Goal: Task Accomplishment & Management: Manage account settings

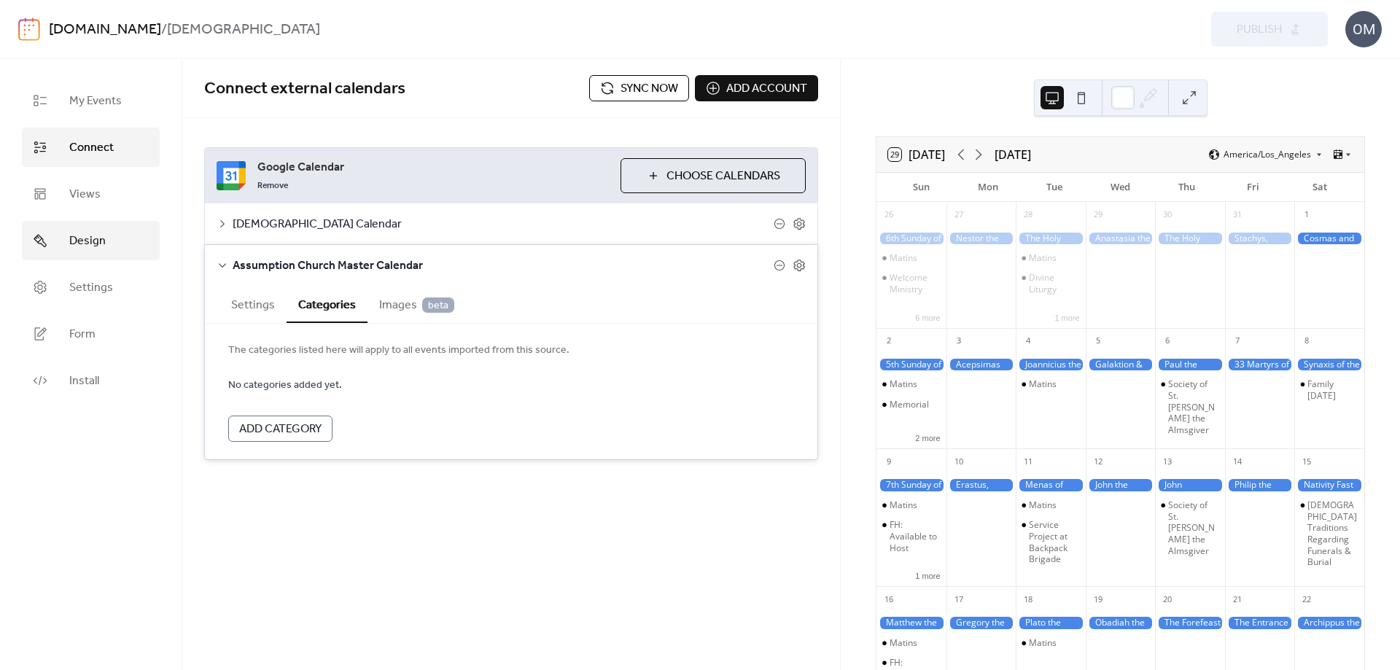
click at [88, 244] on span "Design" at bounding box center [87, 242] width 36 height 18
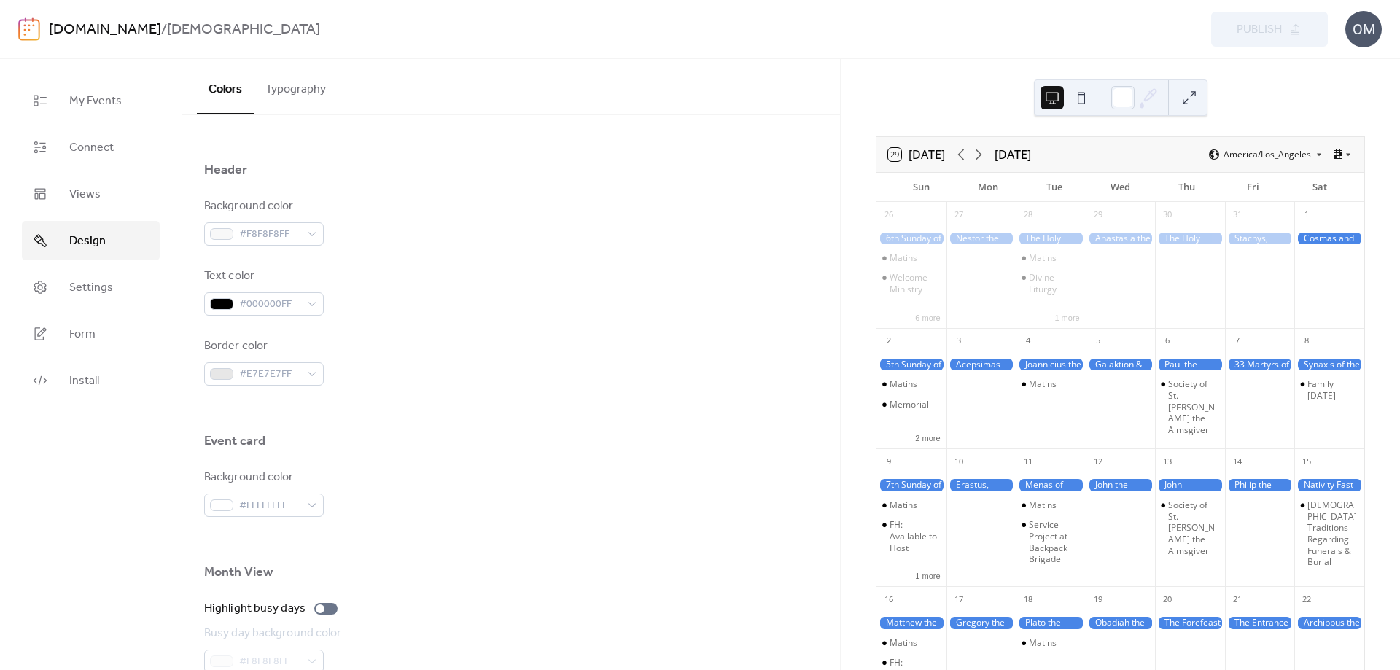
scroll to position [567, 0]
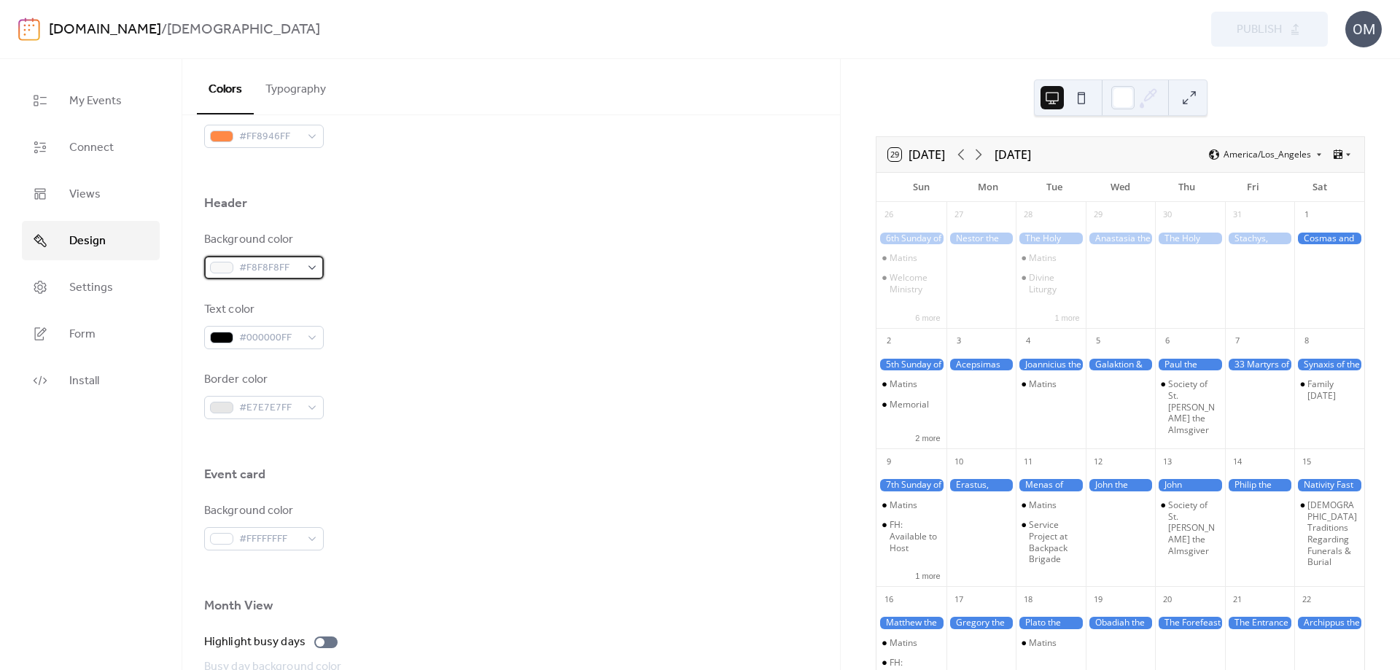
click at [312, 267] on div "#F8F8F8FF" at bounding box center [264, 267] width 120 height 23
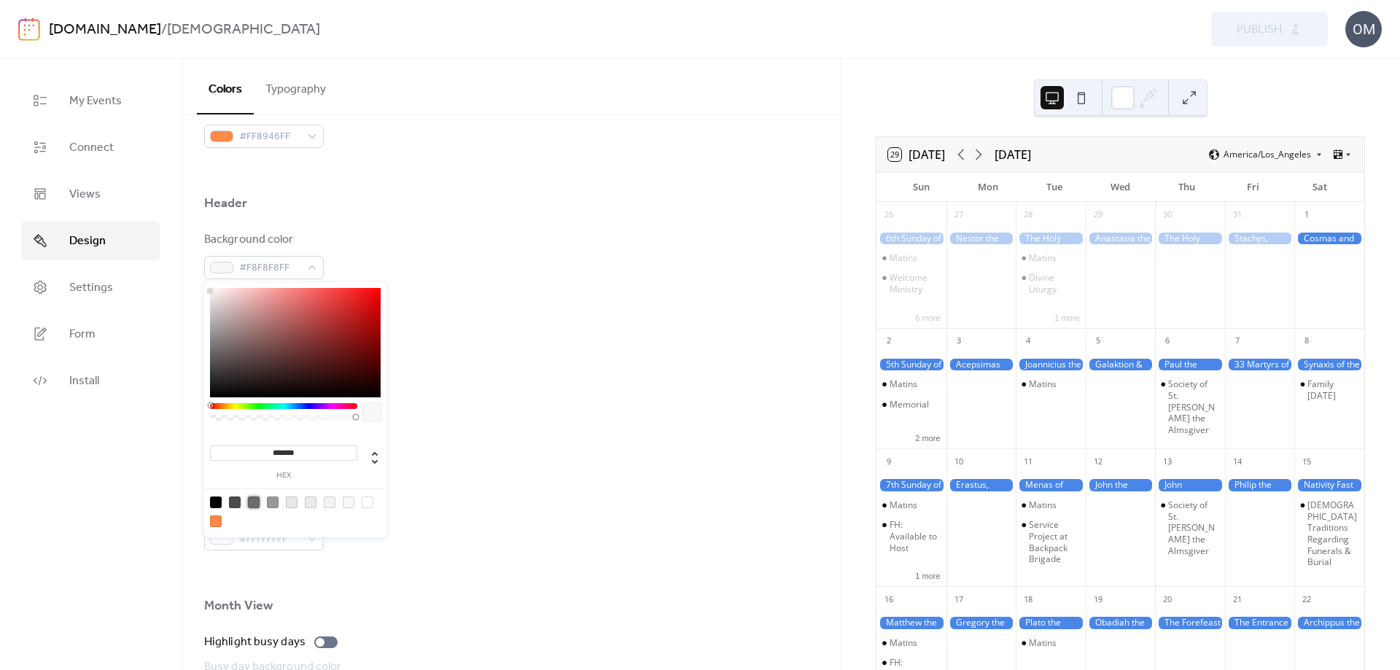
click at [255, 503] on div at bounding box center [254, 503] width 12 height 12
type input "*******"
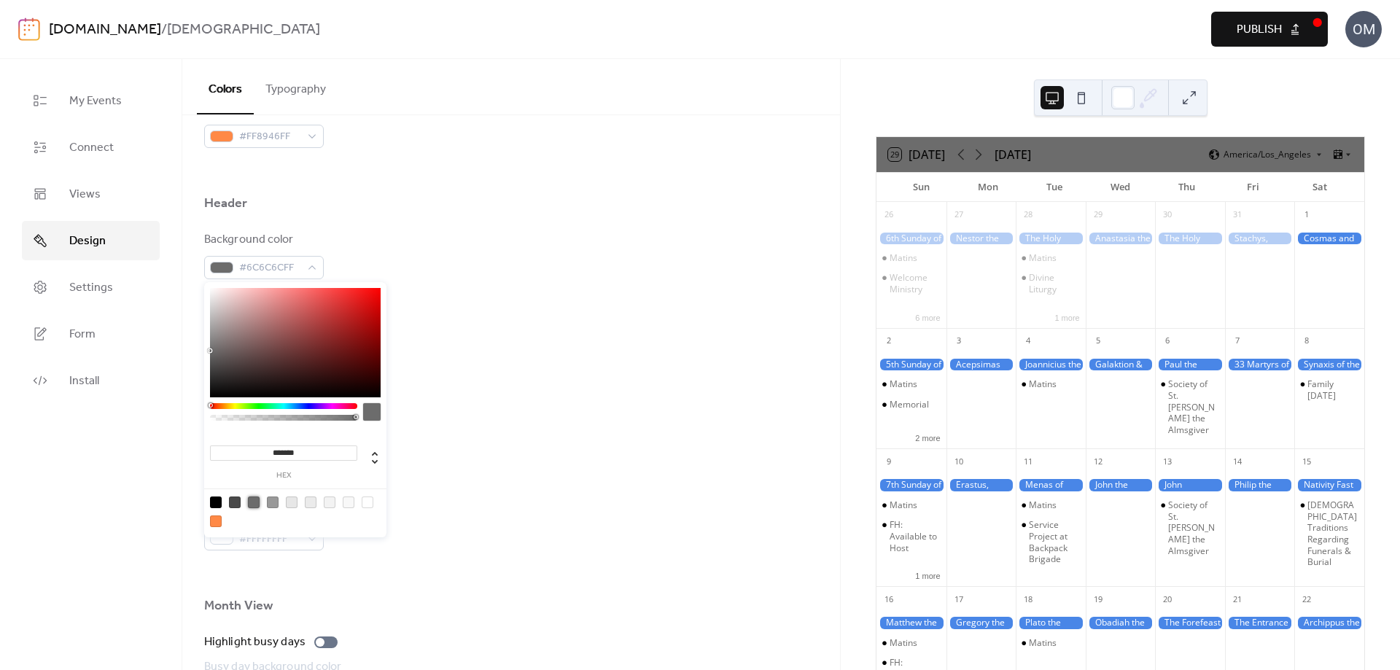
click at [591, 441] on div at bounding box center [511, 442] width 614 height 47
click at [317, 271] on div "#6C6C6CFF" at bounding box center [264, 267] width 120 height 23
click at [310, 505] on div at bounding box center [311, 503] width 12 height 12
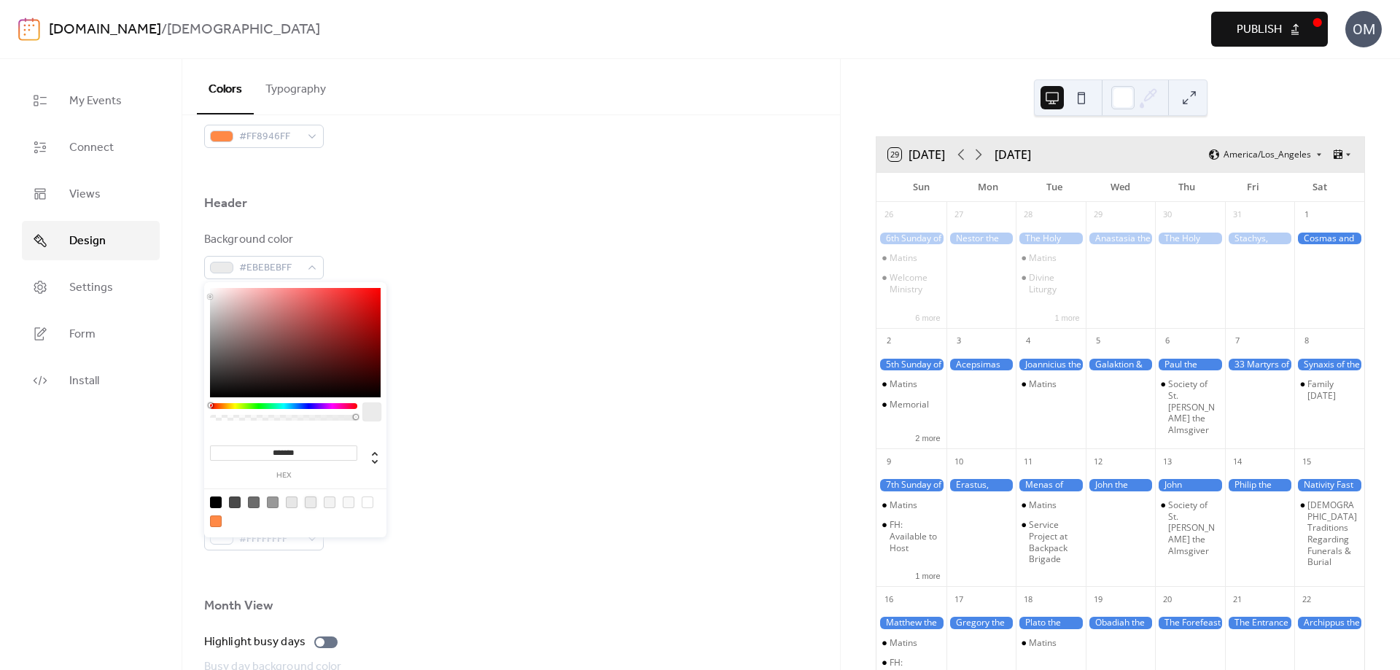
click at [288, 505] on div at bounding box center [292, 503] width 12 height 12
click at [290, 502] on div at bounding box center [292, 503] width 12 height 12
click at [272, 503] on div at bounding box center [273, 503] width 12 height 12
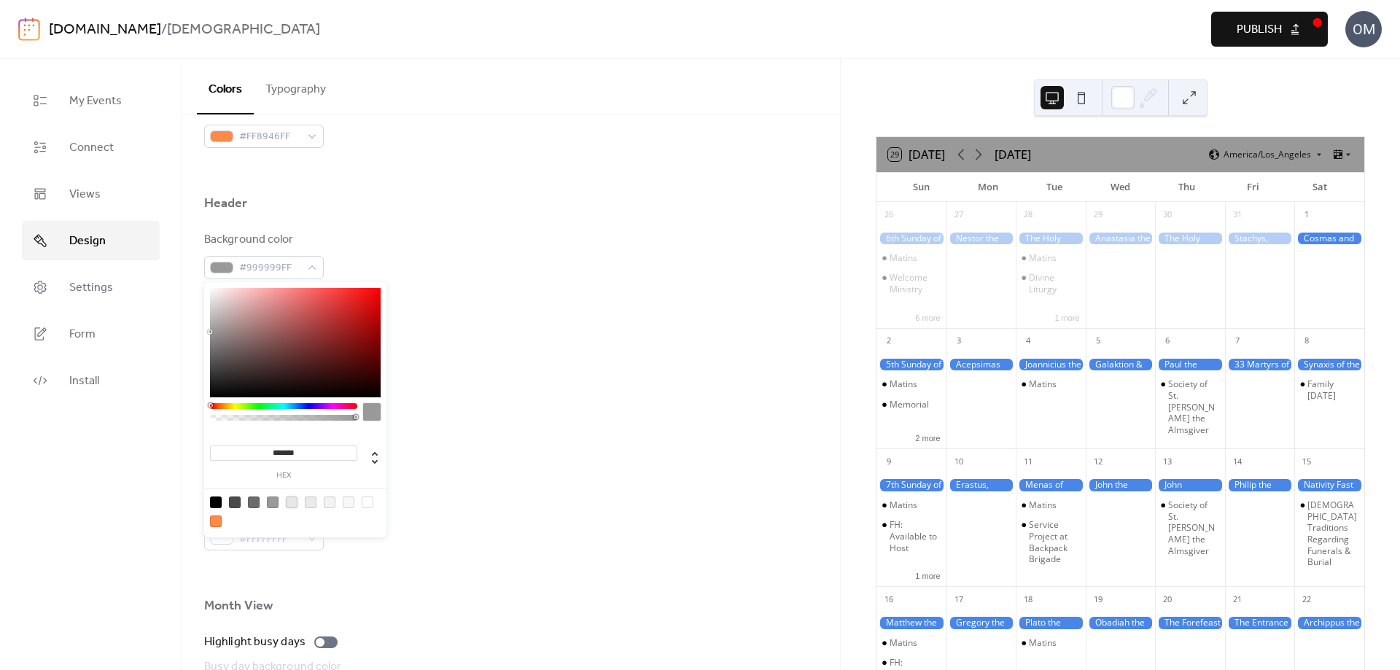
click at [292, 499] on div at bounding box center [292, 503] width 12 height 12
type input "*******"
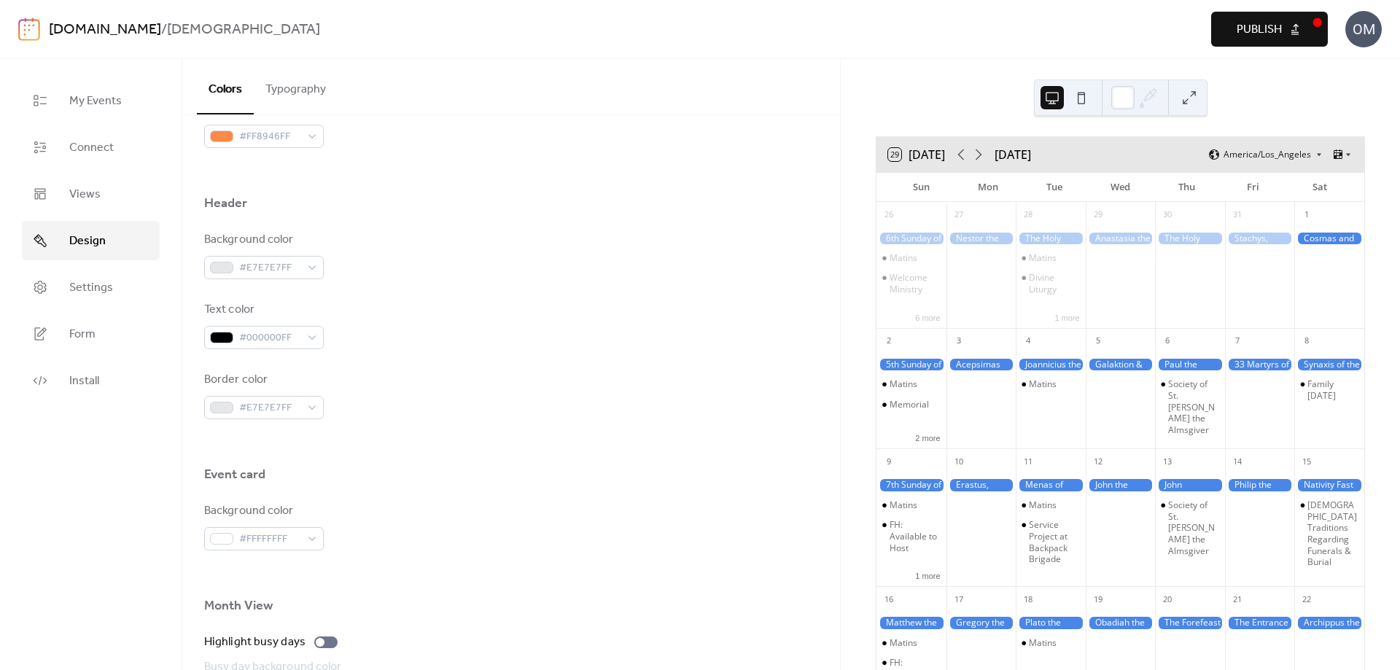
click at [523, 203] on div "Header" at bounding box center [511, 207] width 614 height 25
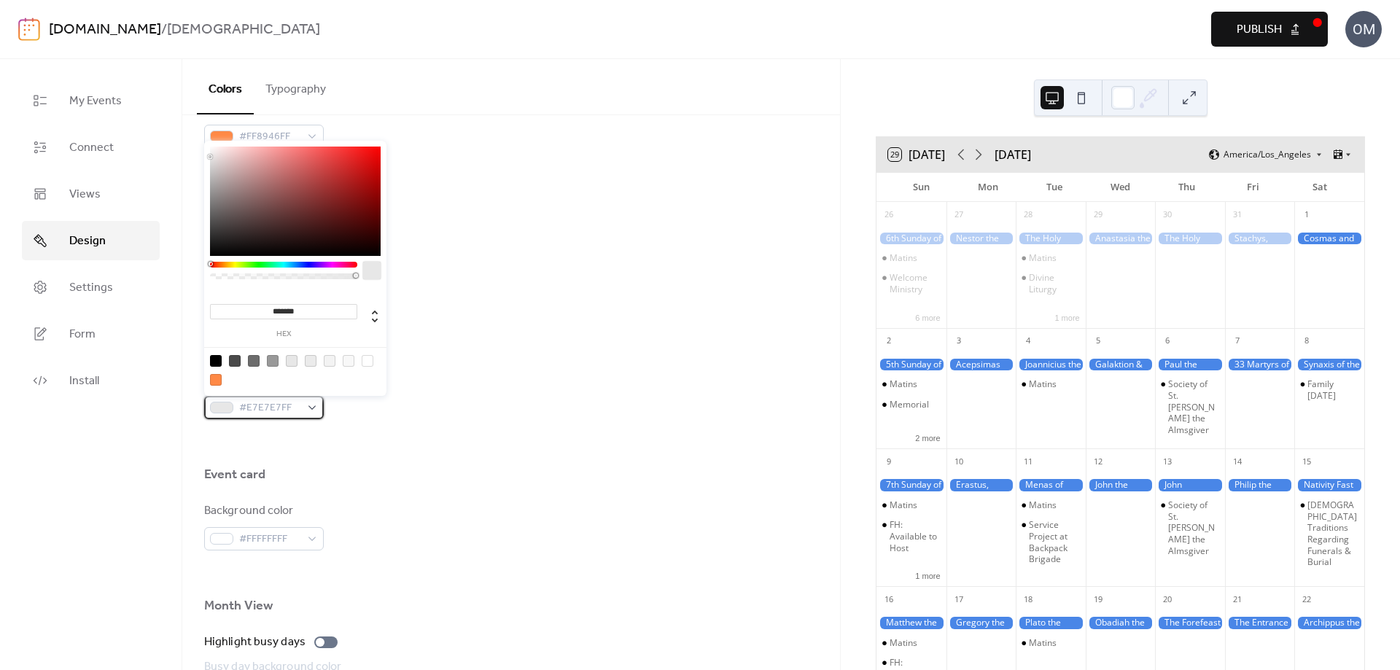
click at [309, 407] on div "#E7E7E7FF" at bounding box center [264, 407] width 120 height 23
click at [256, 360] on div at bounding box center [254, 361] width 12 height 12
type input "*******"
click at [484, 371] on div "Border color #6C6C6CFF" at bounding box center [511, 395] width 614 height 48
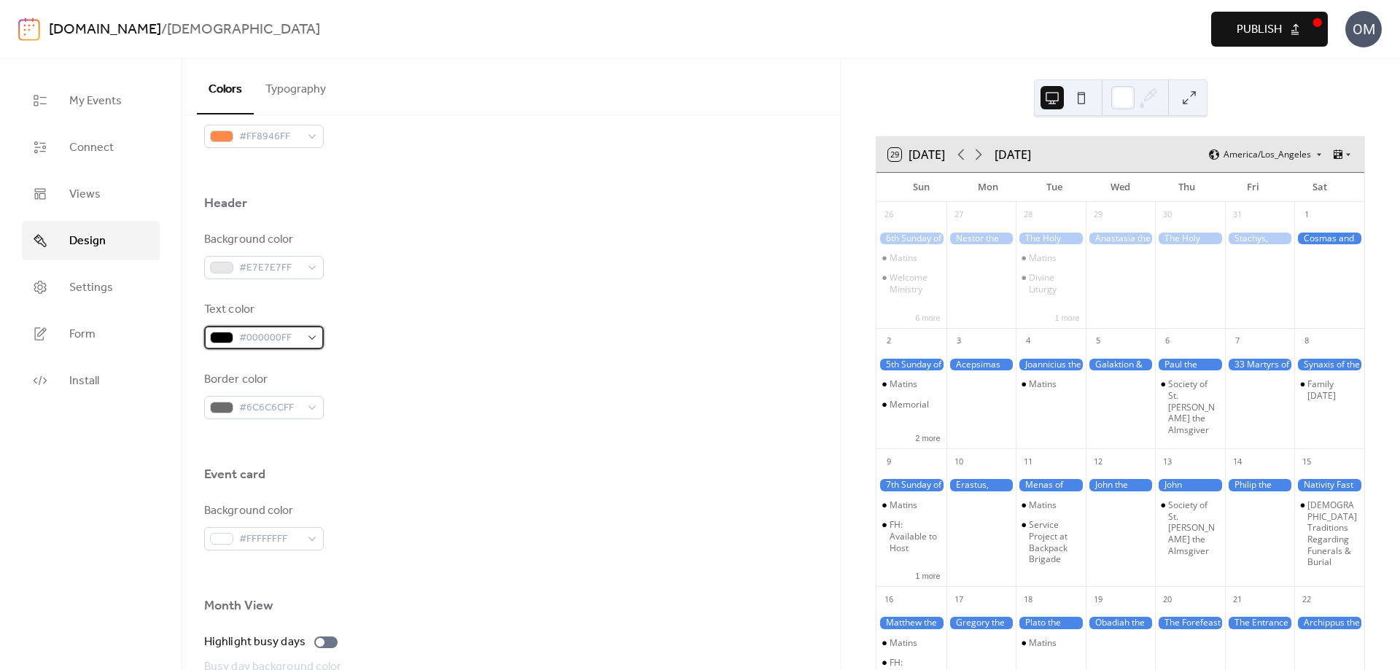
click at [311, 336] on div "#000000FF" at bounding box center [264, 337] width 120 height 23
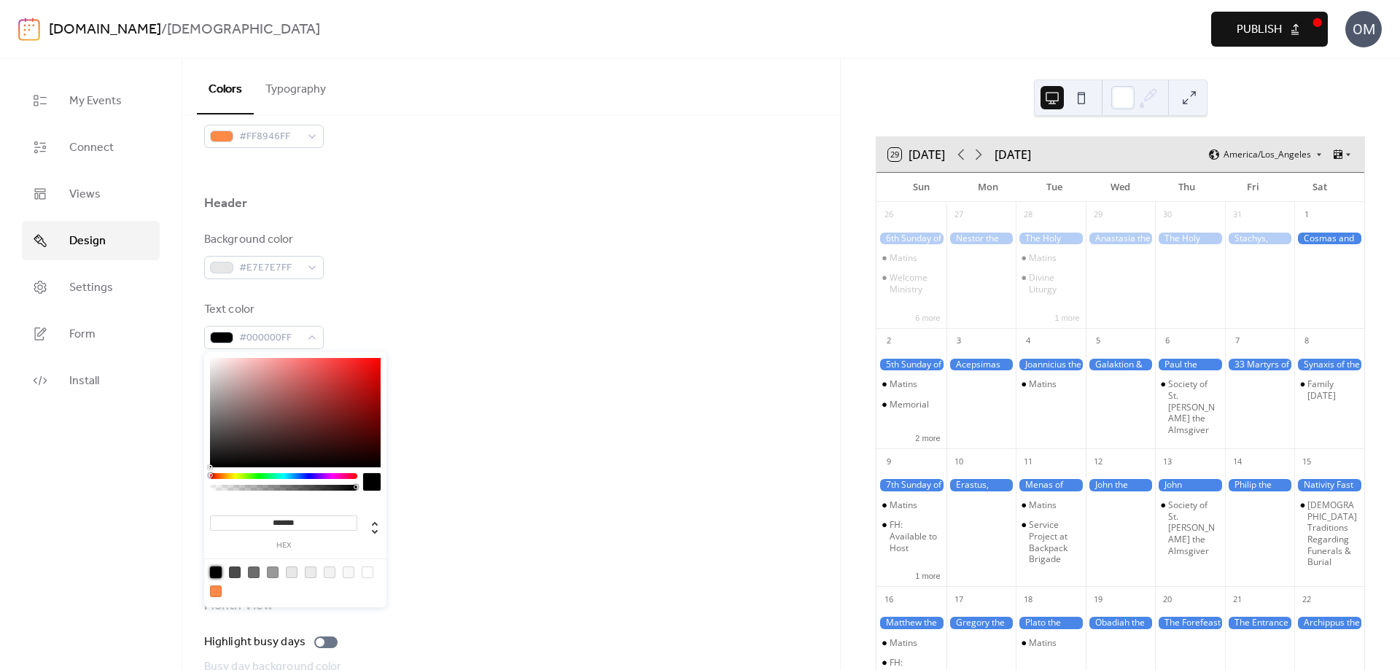
click at [214, 570] on div at bounding box center [216, 573] width 12 height 12
click at [550, 471] on div "Event card" at bounding box center [511, 478] width 614 height 25
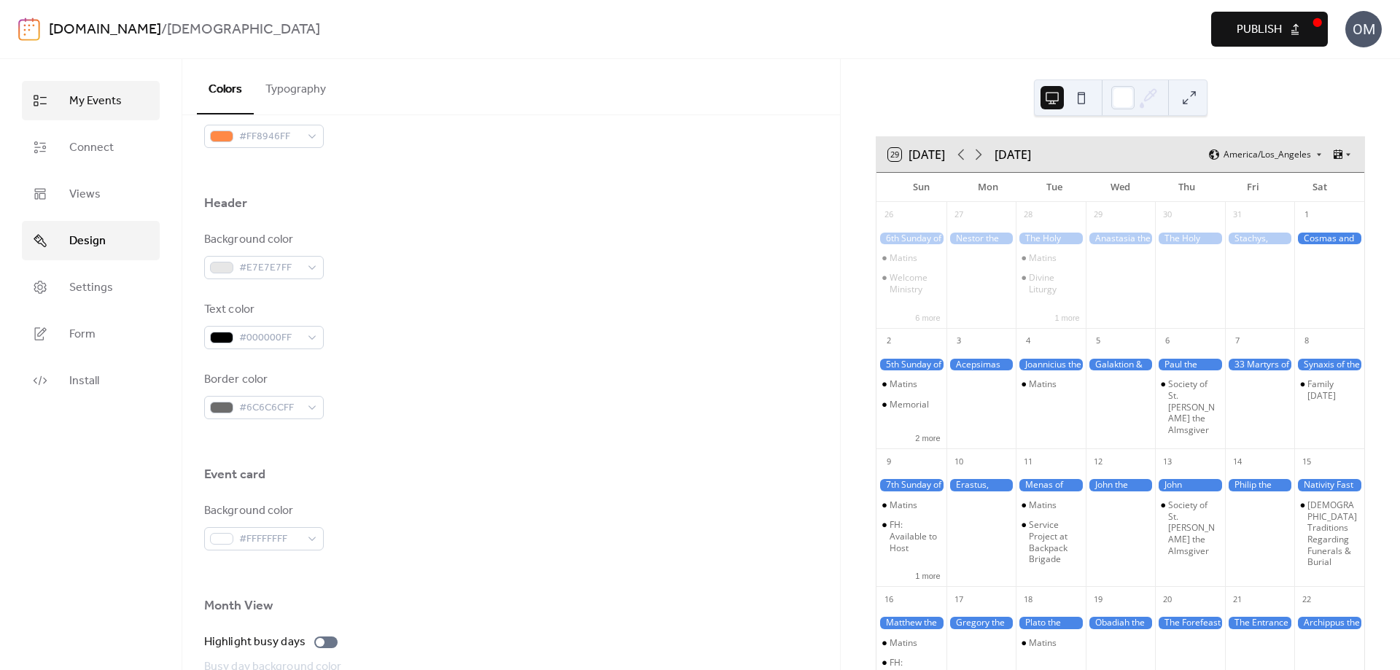
click at [90, 101] on span "My Events" at bounding box center [95, 102] width 53 height 18
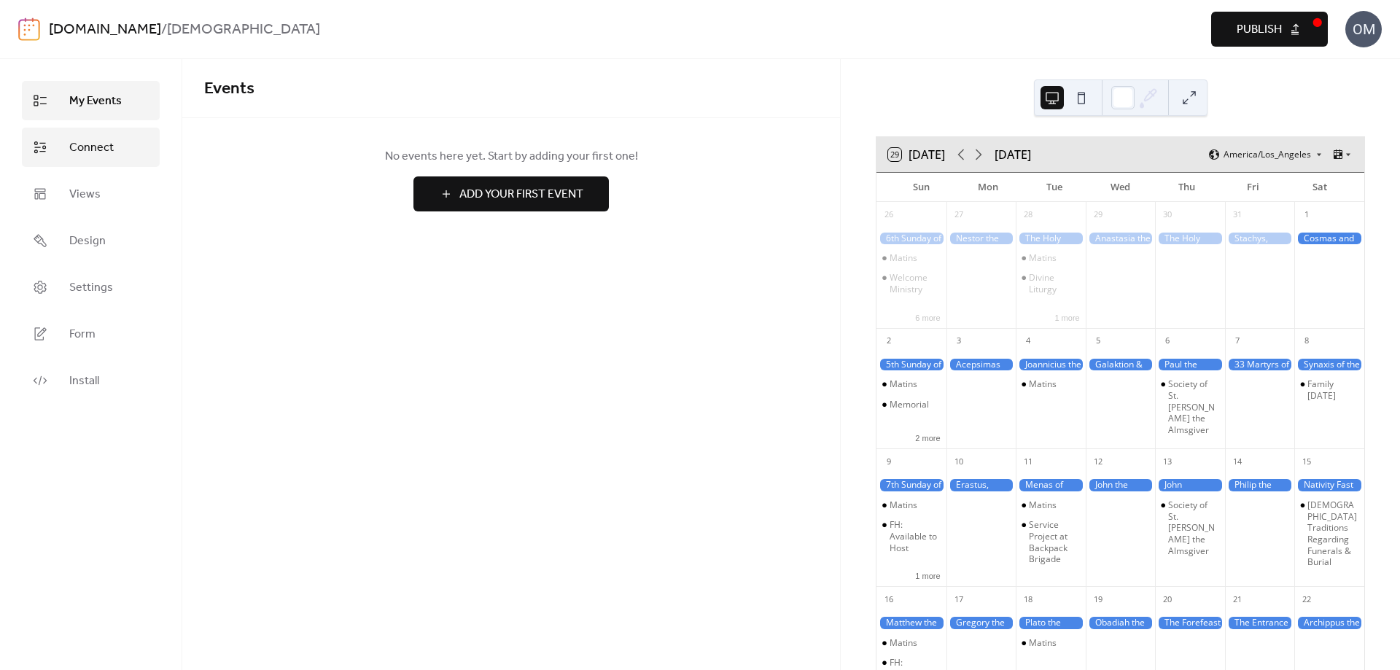
click at [106, 146] on span "Connect" at bounding box center [91, 148] width 44 height 18
